Goal: Browse casually: Explore the website without a specific task or goal

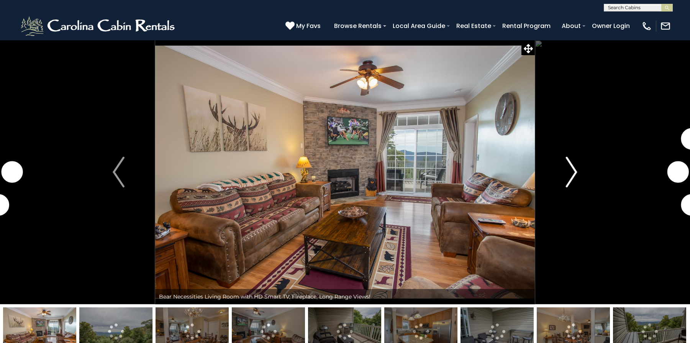
click at [574, 172] on img "Next" at bounding box center [570, 172] width 11 height 31
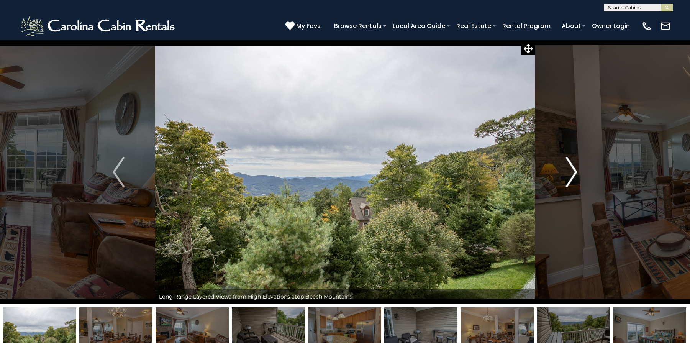
click at [574, 172] on img "Next" at bounding box center [570, 172] width 11 height 31
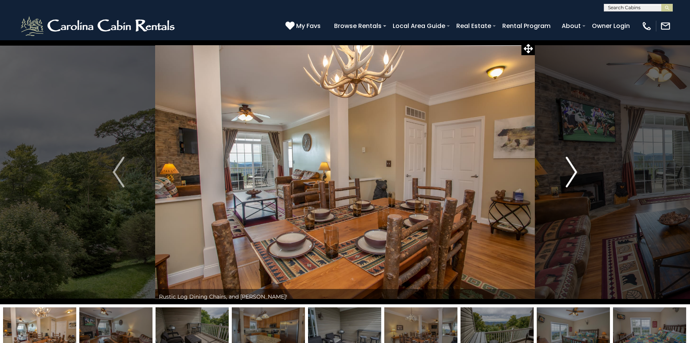
click at [574, 172] on img "Next" at bounding box center [570, 172] width 11 height 31
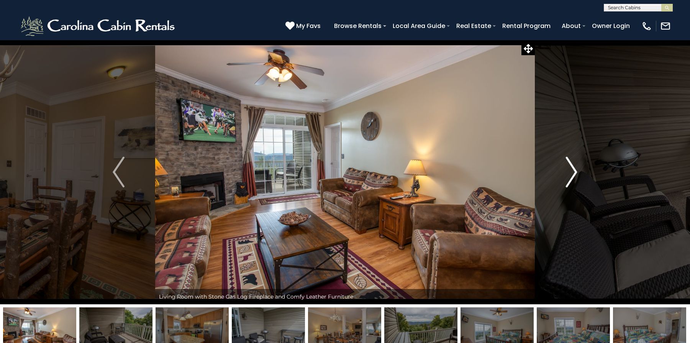
click at [574, 172] on img "Next" at bounding box center [570, 172] width 11 height 31
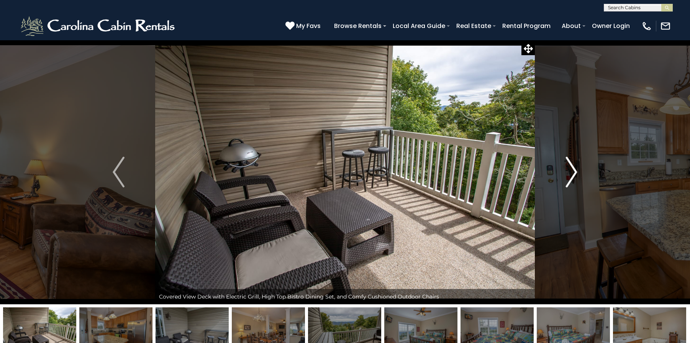
click at [574, 172] on img "Next" at bounding box center [570, 172] width 11 height 31
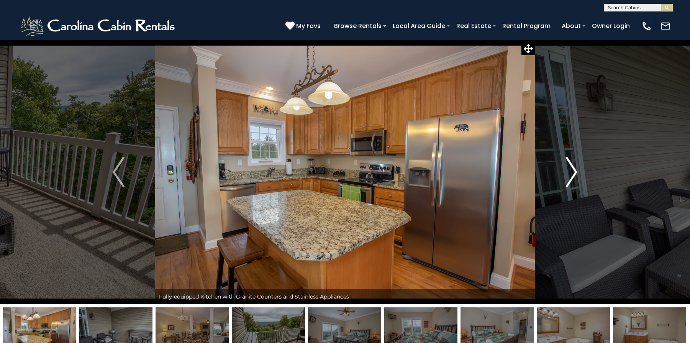
click at [574, 172] on img "Next" at bounding box center [570, 172] width 11 height 31
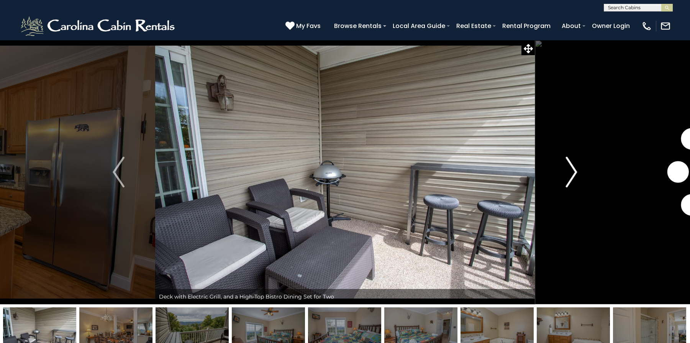
click at [574, 172] on img "Next" at bounding box center [570, 172] width 11 height 31
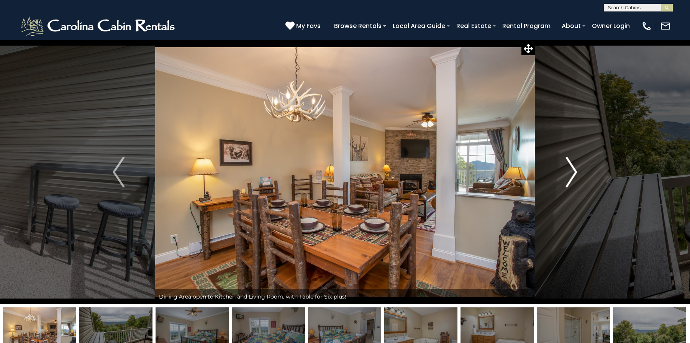
click at [574, 172] on img "Next" at bounding box center [570, 172] width 11 height 31
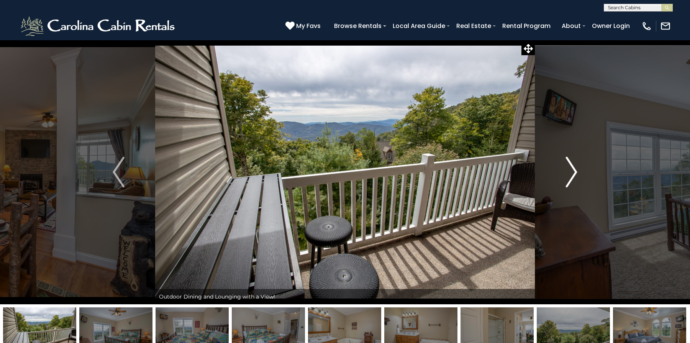
click at [574, 172] on img "Next" at bounding box center [570, 172] width 11 height 31
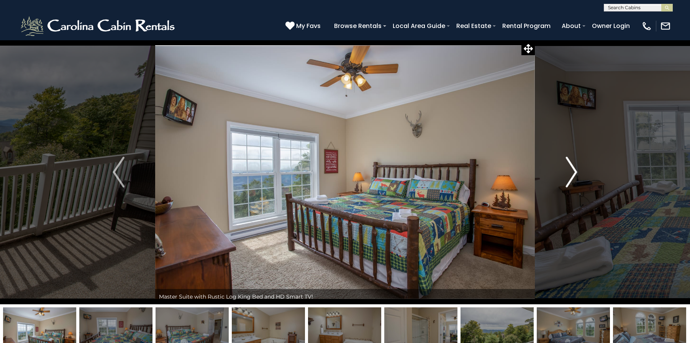
click at [574, 172] on img "Next" at bounding box center [570, 172] width 11 height 31
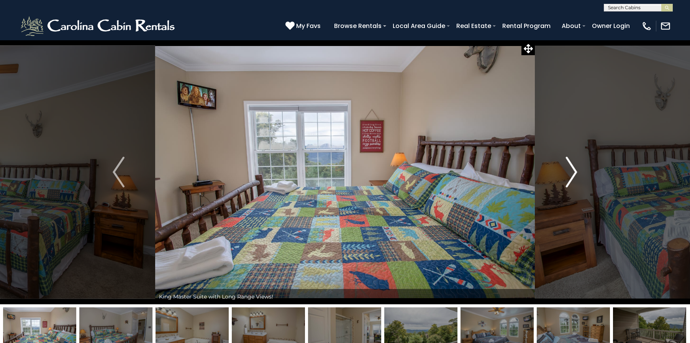
click at [574, 172] on img "Next" at bounding box center [570, 172] width 11 height 31
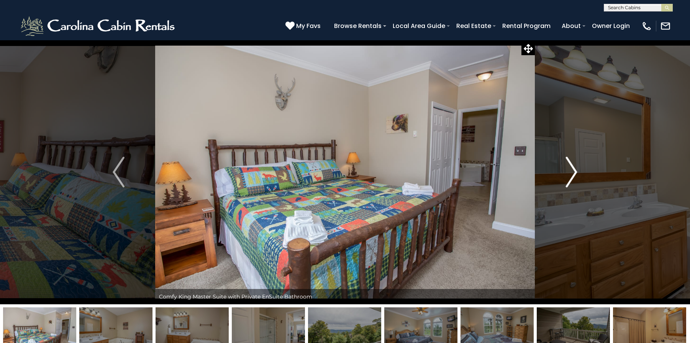
click at [574, 172] on img "Next" at bounding box center [570, 172] width 11 height 31
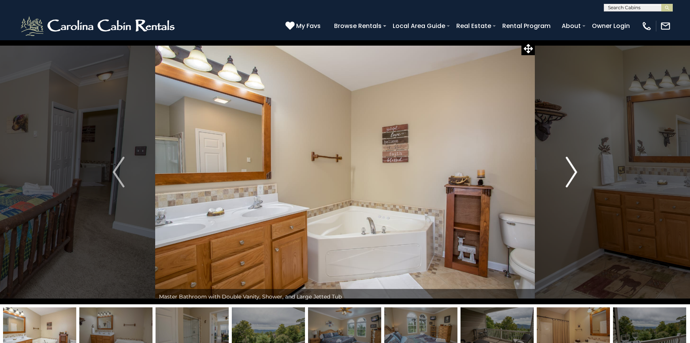
click at [574, 172] on img "Next" at bounding box center [570, 172] width 11 height 31
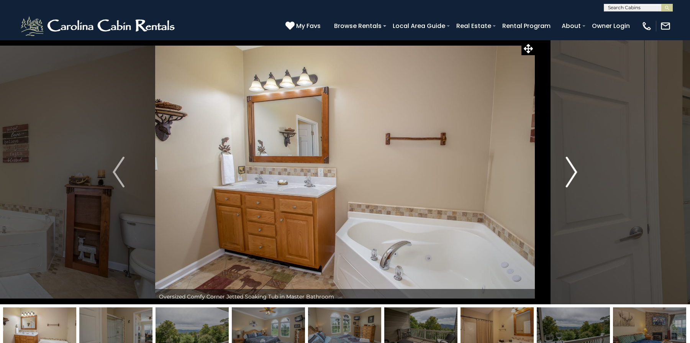
click at [574, 172] on img "Next" at bounding box center [570, 172] width 11 height 31
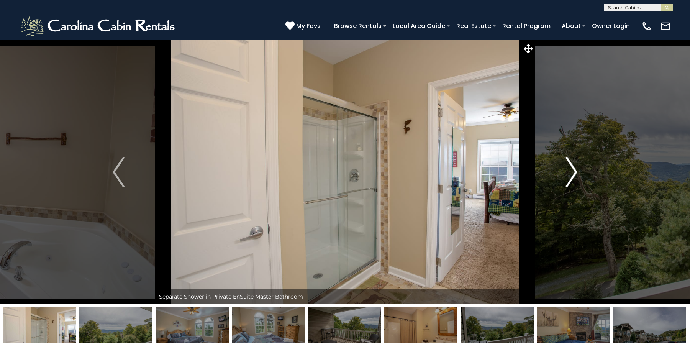
click at [574, 172] on img "Next" at bounding box center [570, 172] width 11 height 31
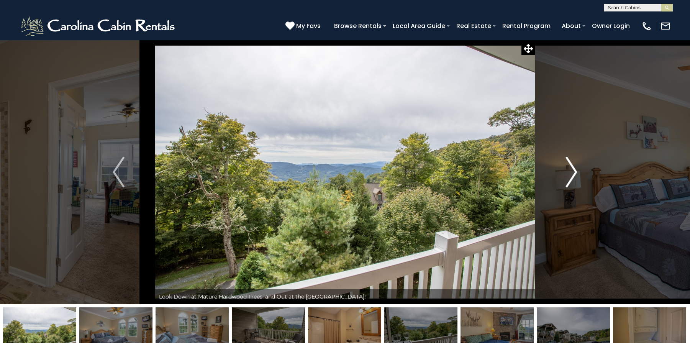
click at [574, 172] on img "Next" at bounding box center [570, 172] width 11 height 31
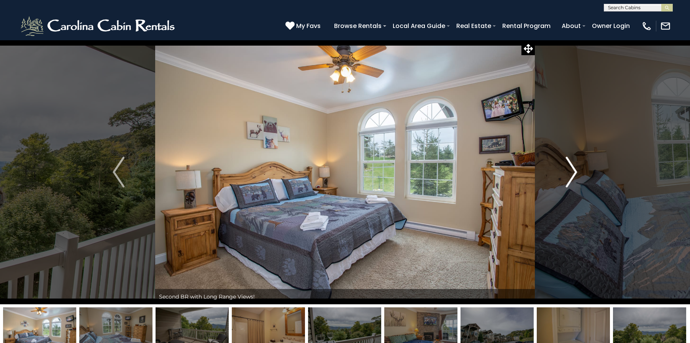
click at [574, 172] on img "Next" at bounding box center [570, 172] width 11 height 31
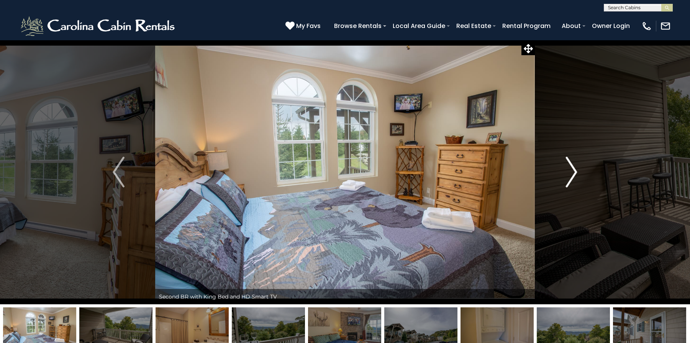
click at [574, 172] on img "Next" at bounding box center [570, 172] width 11 height 31
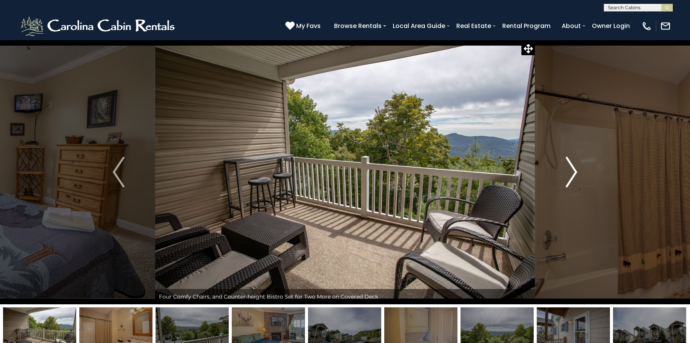
click at [574, 172] on img "Next" at bounding box center [570, 172] width 11 height 31
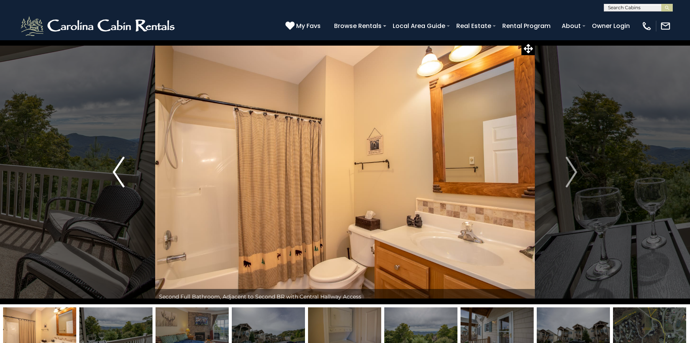
click at [123, 169] on img "Previous" at bounding box center [118, 172] width 11 height 31
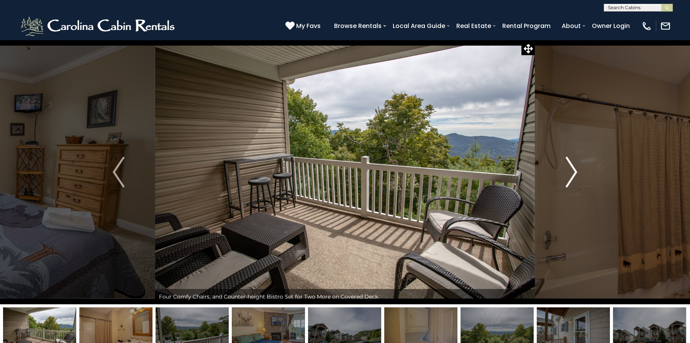
click at [569, 165] on img "Next" at bounding box center [570, 172] width 11 height 31
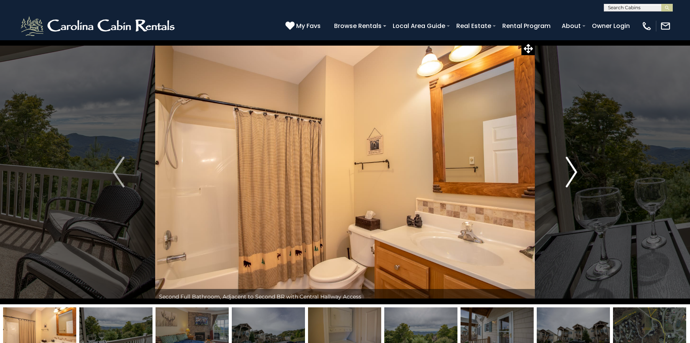
click at [569, 165] on img "Next" at bounding box center [570, 172] width 11 height 31
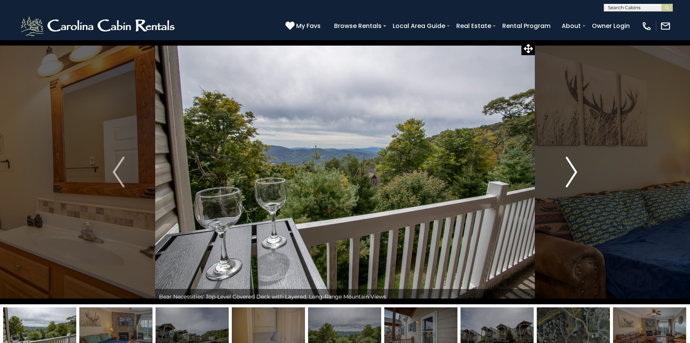
click at [569, 165] on img "Next" at bounding box center [570, 172] width 11 height 31
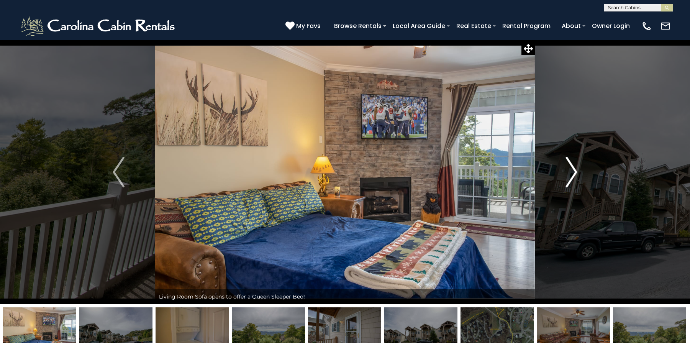
click at [569, 165] on img "Next" at bounding box center [570, 172] width 11 height 31
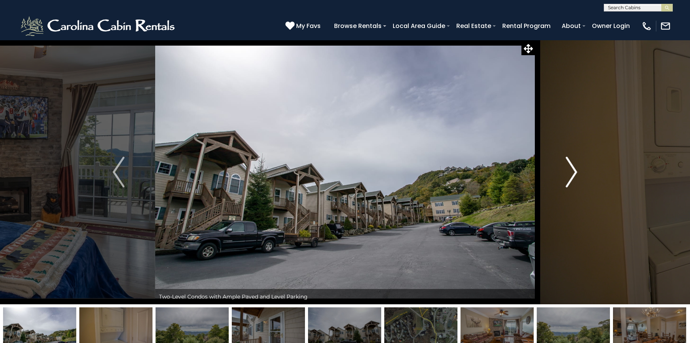
click at [569, 165] on img "Next" at bounding box center [570, 172] width 11 height 31
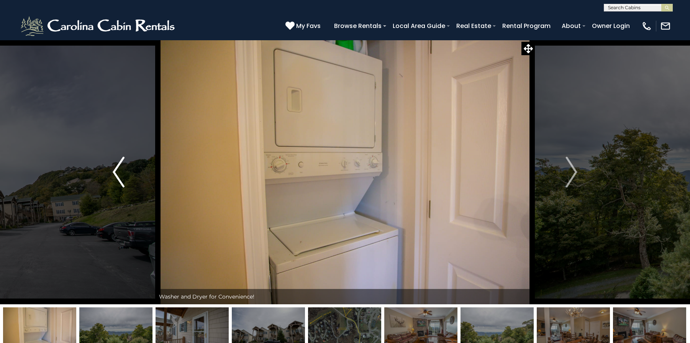
click at [117, 175] on img "Previous" at bounding box center [118, 172] width 11 height 31
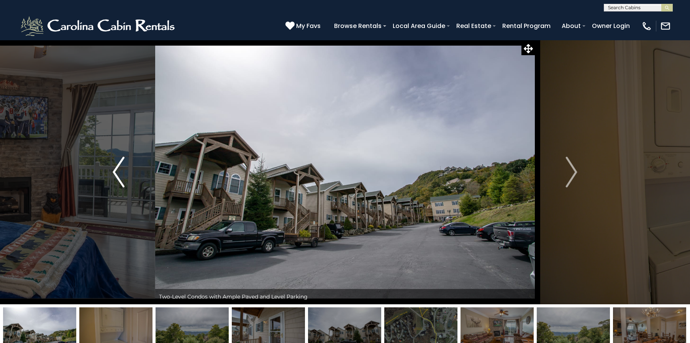
click at [117, 174] on img "Previous" at bounding box center [118, 172] width 11 height 31
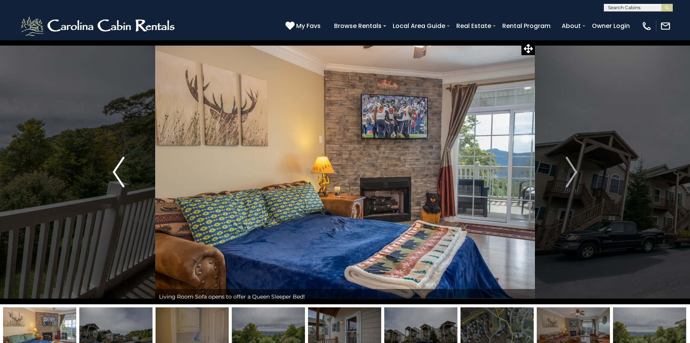
click at [117, 174] on img "Previous" at bounding box center [118, 172] width 11 height 31
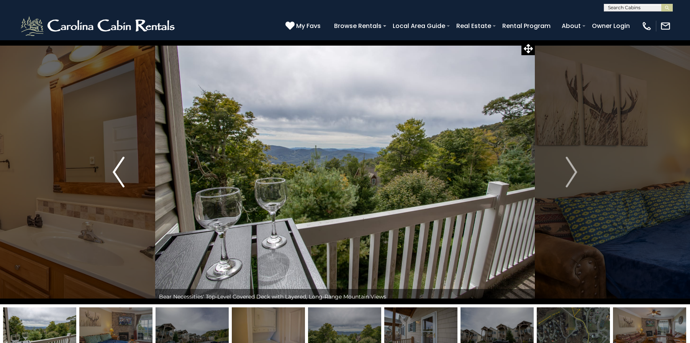
click at [116, 175] on img "Previous" at bounding box center [118, 172] width 11 height 31
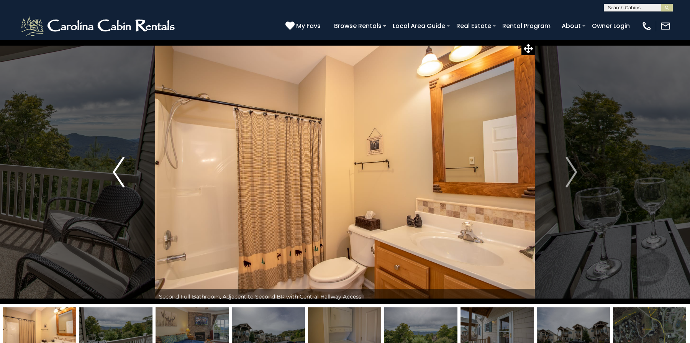
click at [116, 173] on img "Previous" at bounding box center [118, 172] width 11 height 31
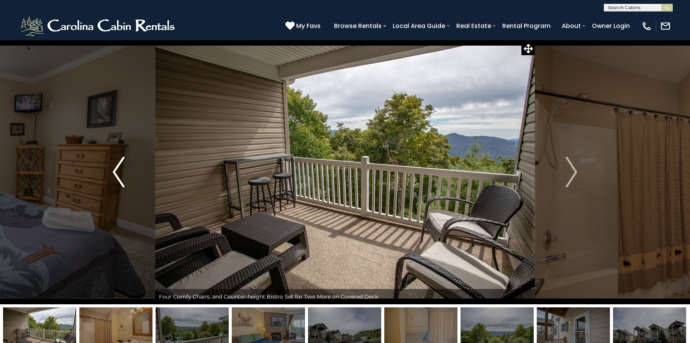
click at [116, 173] on img "Previous" at bounding box center [118, 172] width 11 height 31
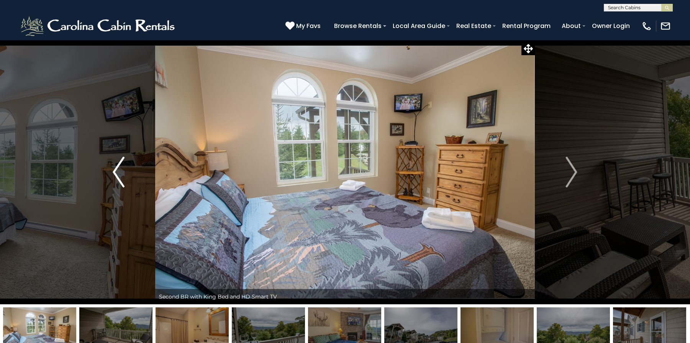
click at [117, 169] on img "Previous" at bounding box center [118, 172] width 11 height 31
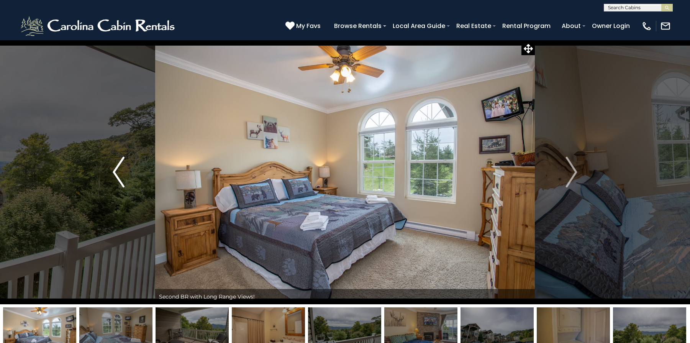
click at [117, 169] on img "Previous" at bounding box center [118, 172] width 11 height 31
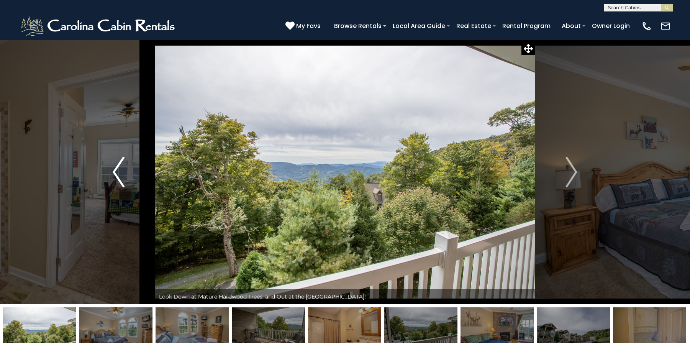
click at [117, 169] on img "Previous" at bounding box center [118, 172] width 11 height 31
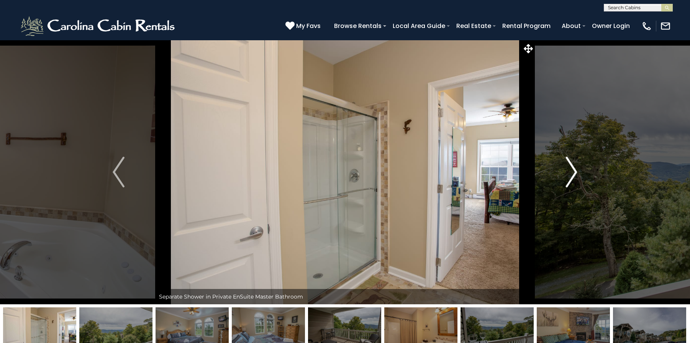
click at [573, 175] on img "Next" at bounding box center [570, 172] width 11 height 31
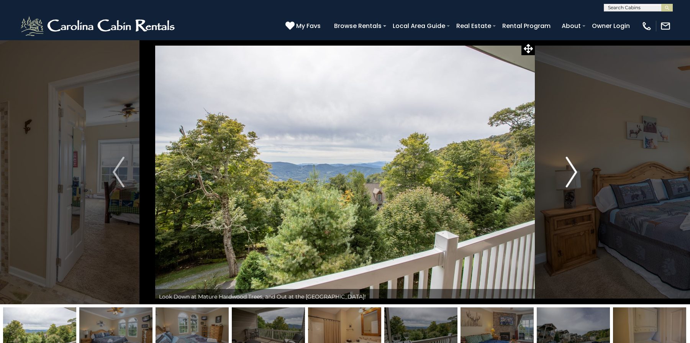
click at [573, 175] on img "Next" at bounding box center [570, 172] width 11 height 31
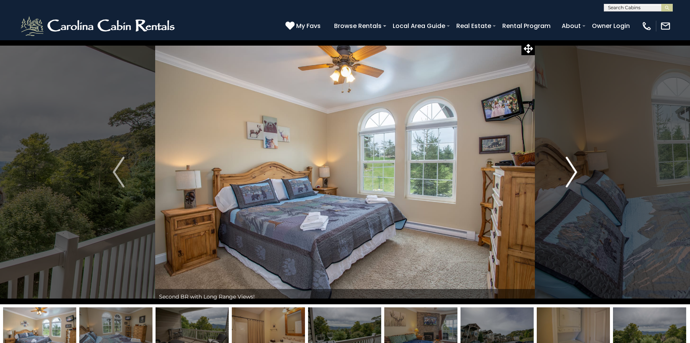
click at [573, 175] on img "Next" at bounding box center [570, 172] width 11 height 31
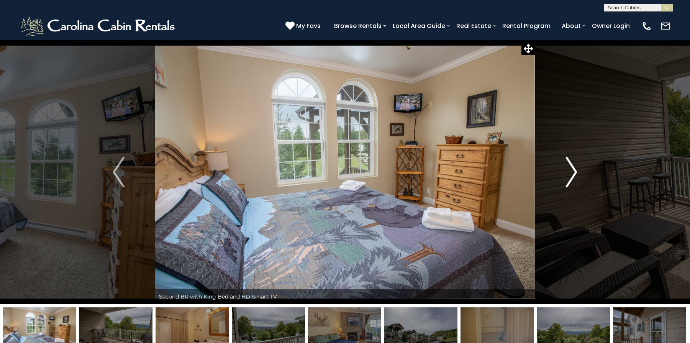
click at [573, 175] on img "Next" at bounding box center [570, 172] width 11 height 31
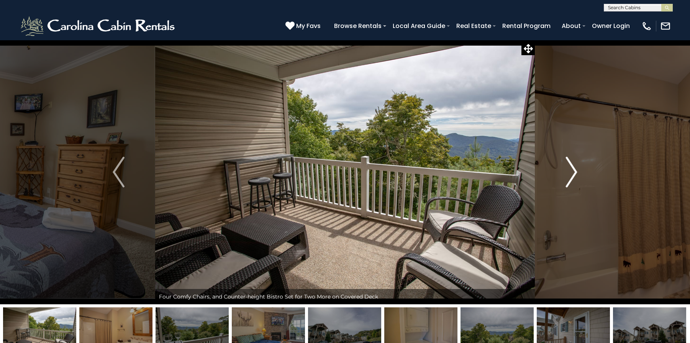
click at [573, 175] on img "Next" at bounding box center [570, 172] width 11 height 31
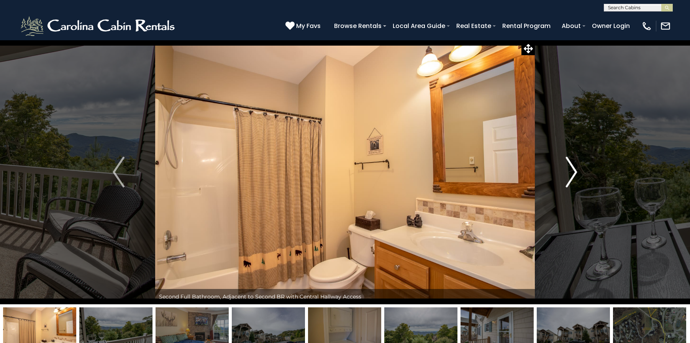
click at [573, 175] on img "Next" at bounding box center [570, 172] width 11 height 31
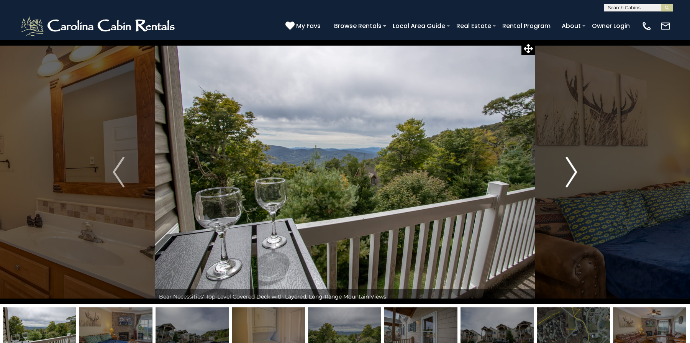
click at [573, 175] on img "Next" at bounding box center [570, 172] width 11 height 31
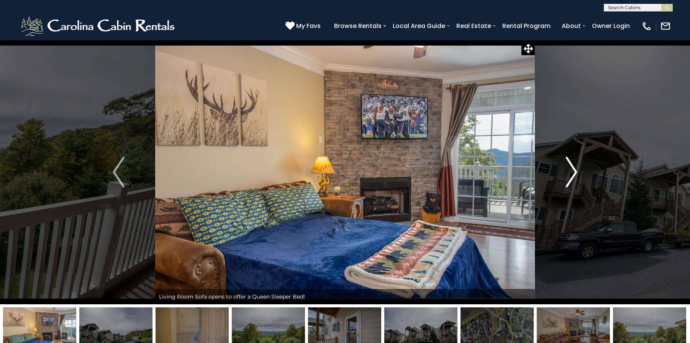
click at [573, 175] on img "Next" at bounding box center [570, 172] width 11 height 31
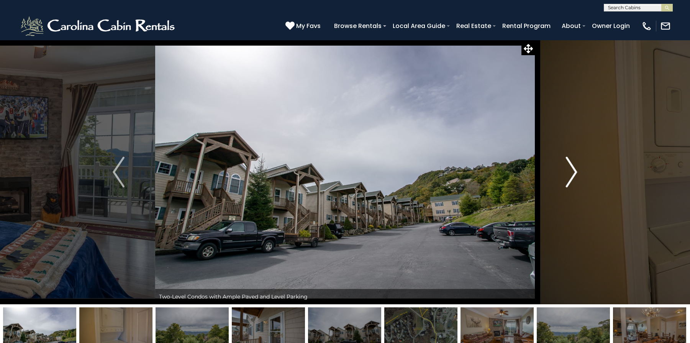
click at [573, 175] on img "Next" at bounding box center [570, 172] width 11 height 31
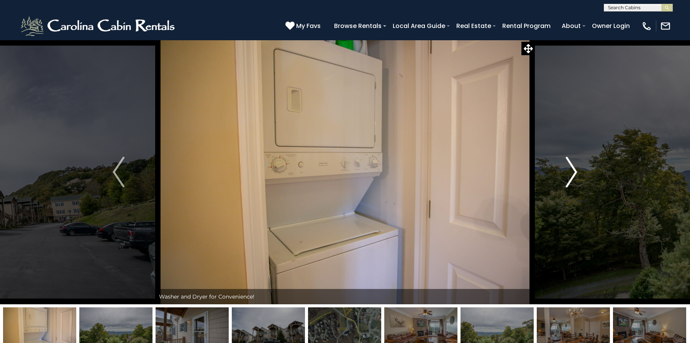
click at [573, 175] on img "Next" at bounding box center [570, 172] width 11 height 31
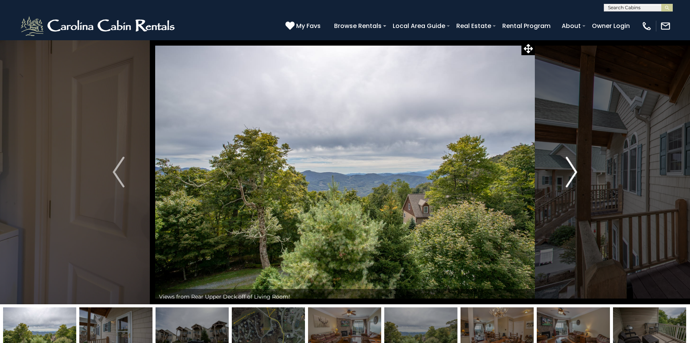
click at [573, 175] on img "Next" at bounding box center [570, 172] width 11 height 31
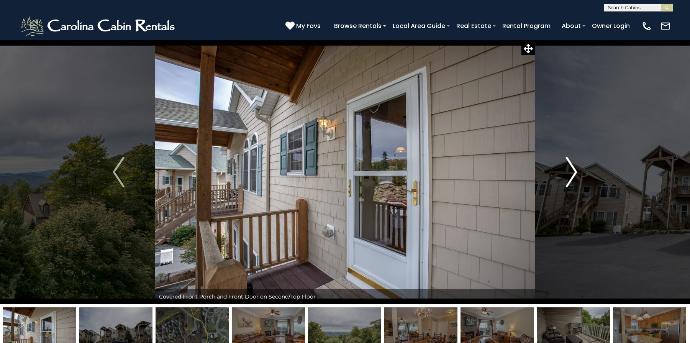
click at [573, 175] on img "Next" at bounding box center [570, 172] width 11 height 31
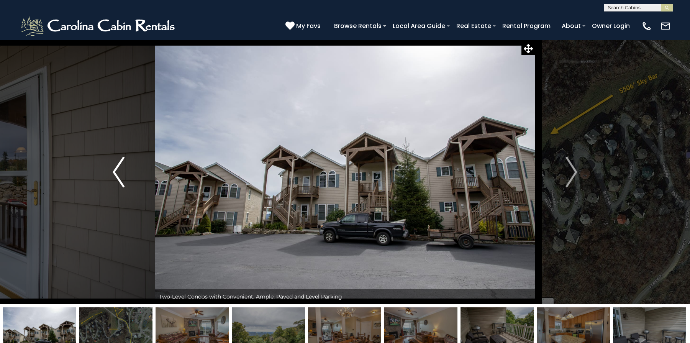
click at [127, 177] on button "Previous" at bounding box center [119, 172] width 74 height 264
